Goal: Complete application form: Complete application form

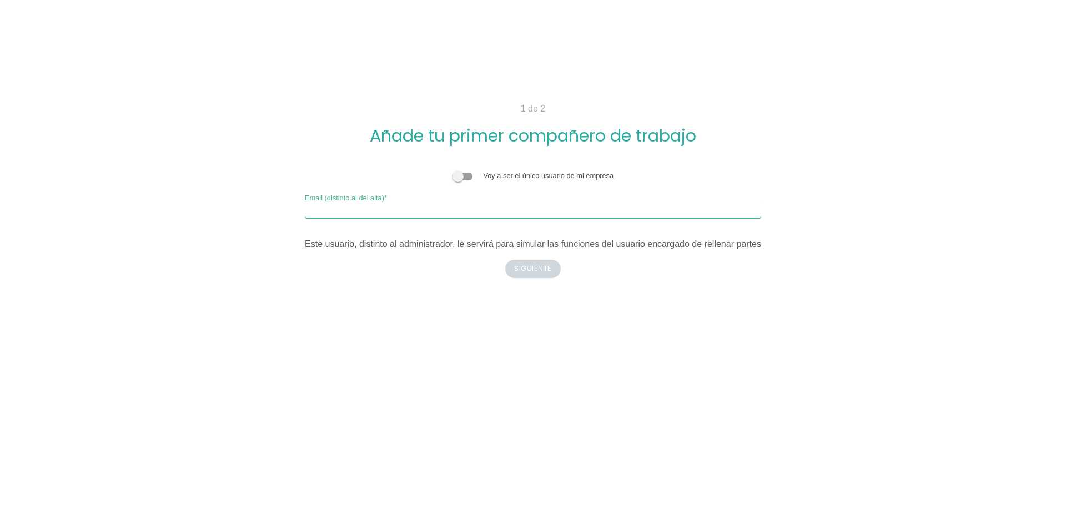
click at [447, 214] on input "Email (distinto al del alta)" at bounding box center [533, 209] width 456 height 18
type input "[EMAIL_ADDRESS][DOMAIN_NAME]"
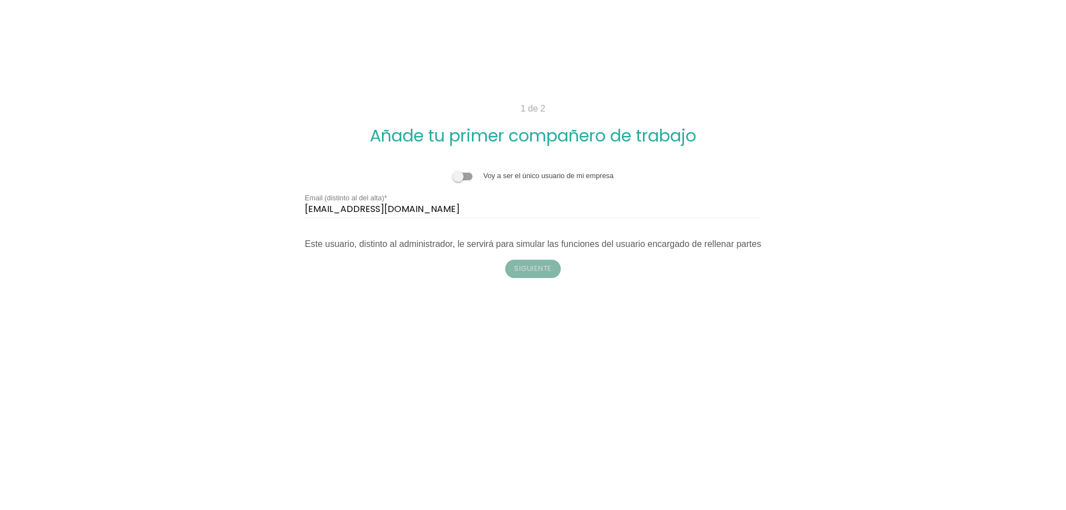
click at [532, 266] on button "Siguiente" at bounding box center [533, 269] width 56 height 18
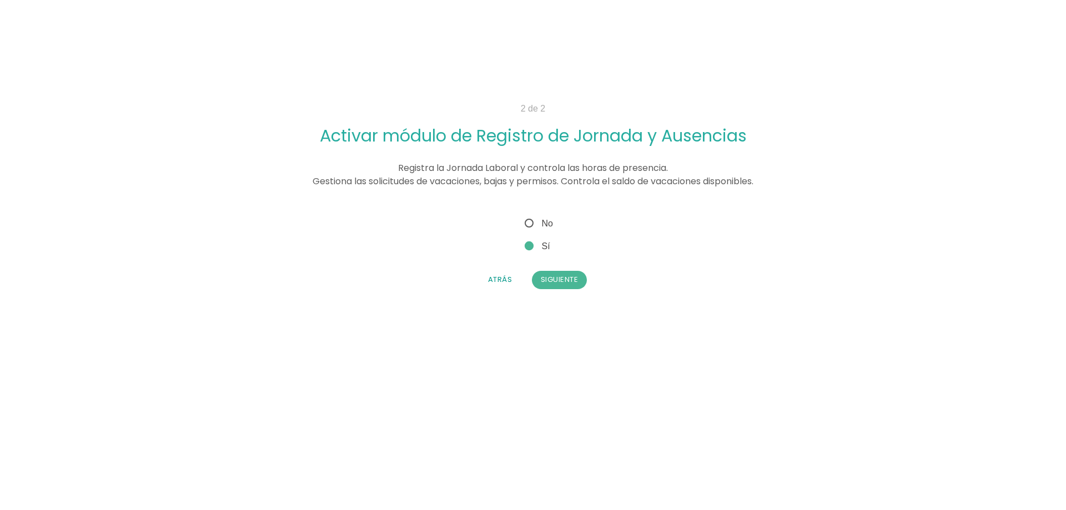
click at [533, 226] on span "No" at bounding box center [538, 224] width 31 height 14
click at [530, 224] on input "No" at bounding box center [526, 220] width 7 height 7
radio input "true"
click at [553, 282] on button "Siguiente" at bounding box center [560, 280] width 56 height 18
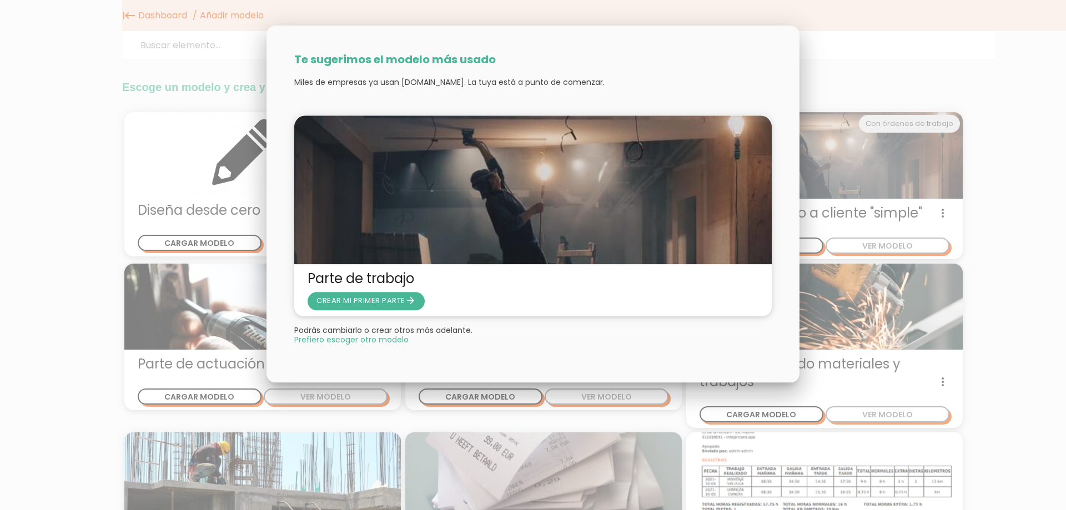
click at [664, 84] on p "Miles de empresas ya usan [DOMAIN_NAME]. La tuya está a punto de comenzar." at bounding box center [533, 82] width 478 height 11
click at [829, 33] on div at bounding box center [533, 191] width 1066 height 638
